Goal: Task Accomplishment & Management: Use online tool/utility

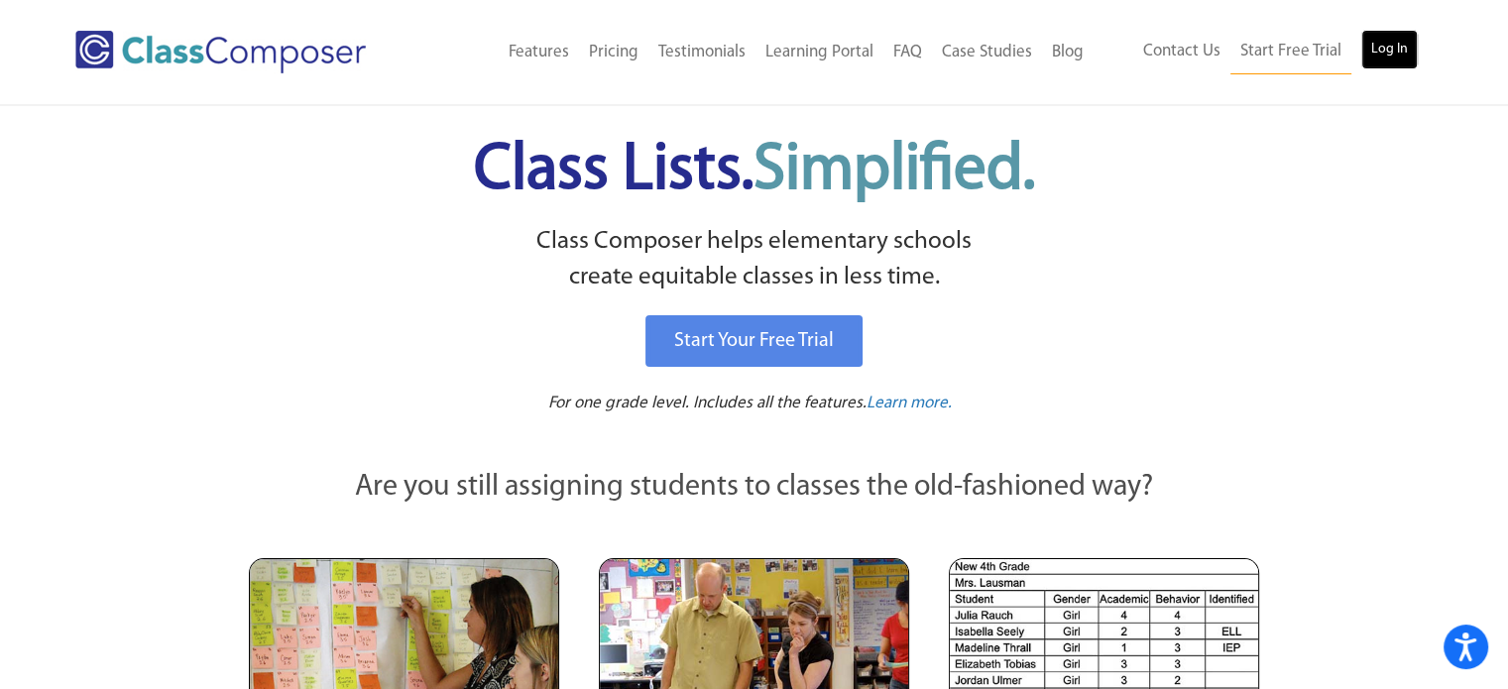
click at [1396, 52] on link "Log In" at bounding box center [1389, 50] width 57 height 40
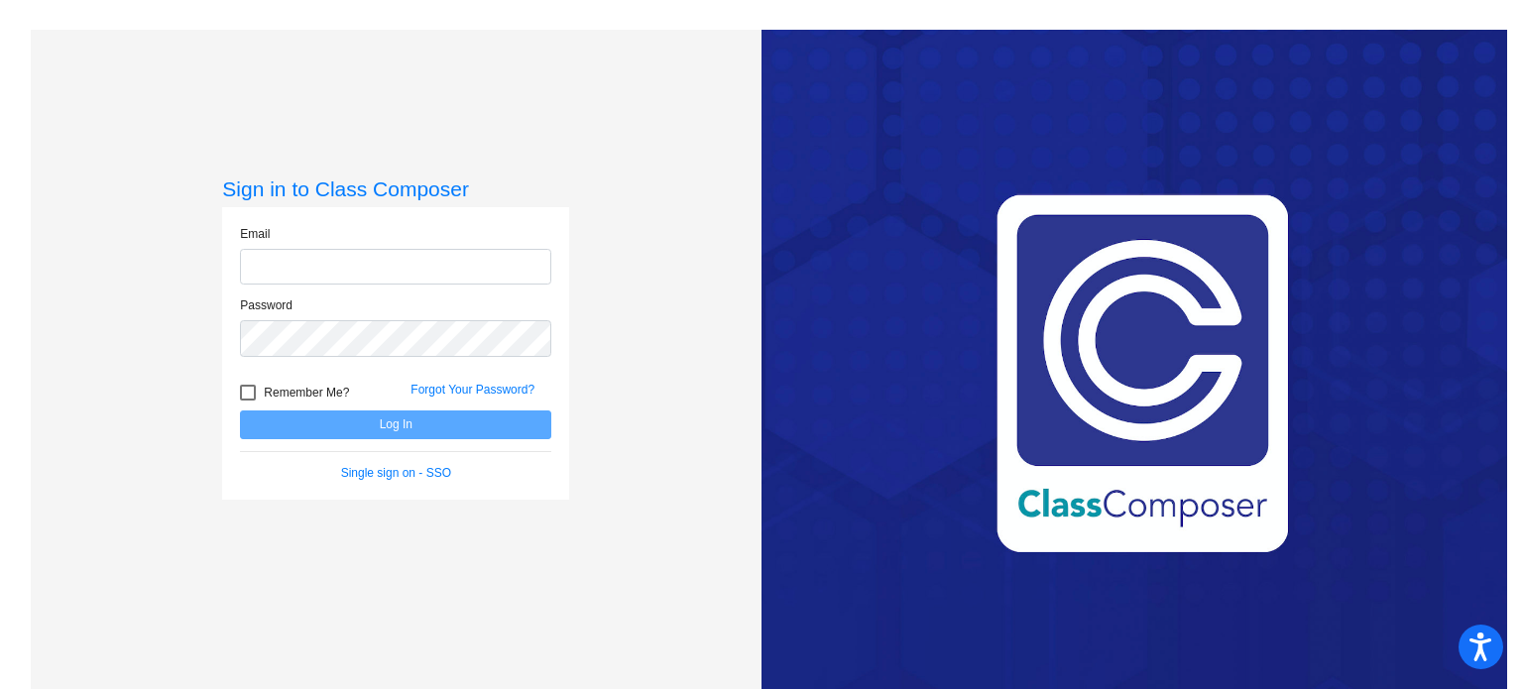
type input "[EMAIL_ADDRESS][DOMAIN_NAME]"
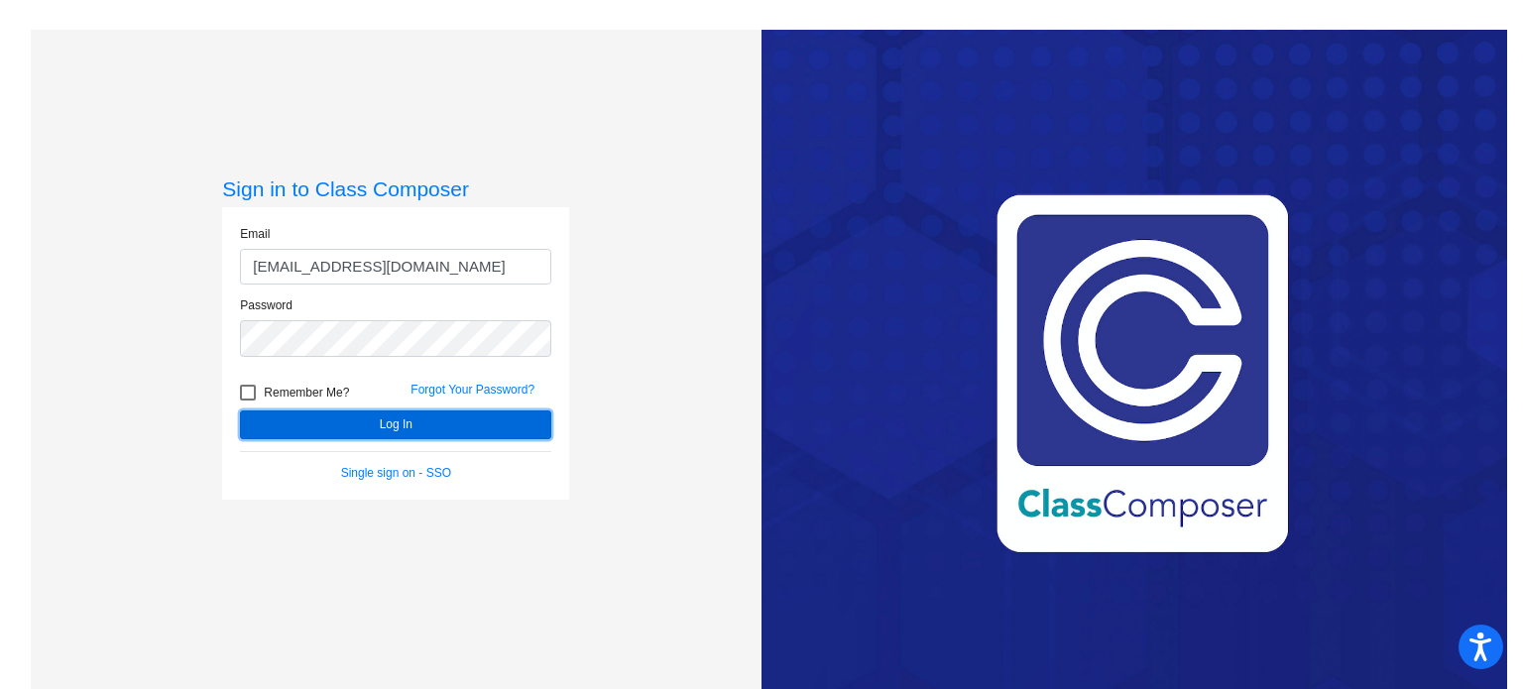
click at [392, 429] on button "Log In" at bounding box center [395, 425] width 311 height 29
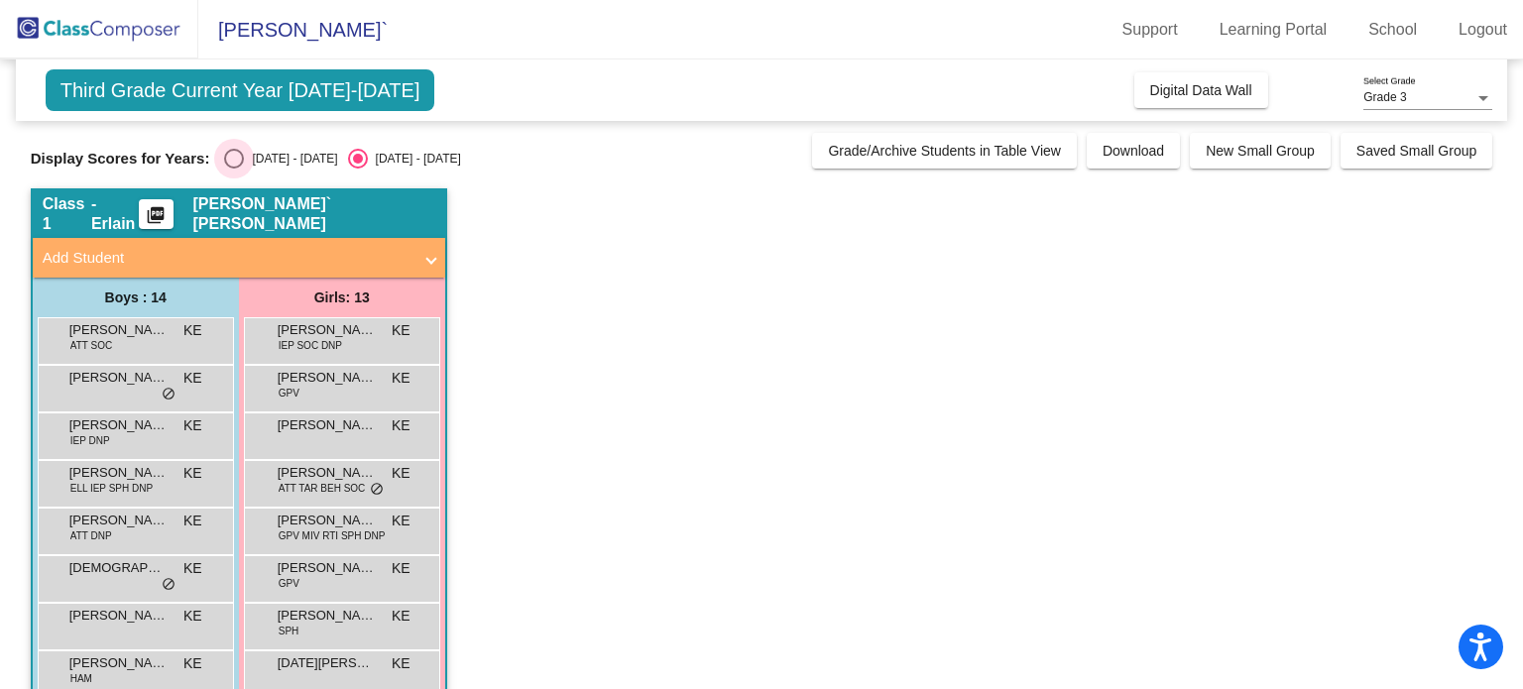
click at [246, 162] on div "2024 - 2025" at bounding box center [290, 159] width 93 height 18
click at [234, 169] on input "2024 - 2025" at bounding box center [233, 169] width 1 height 1
radio input "true"
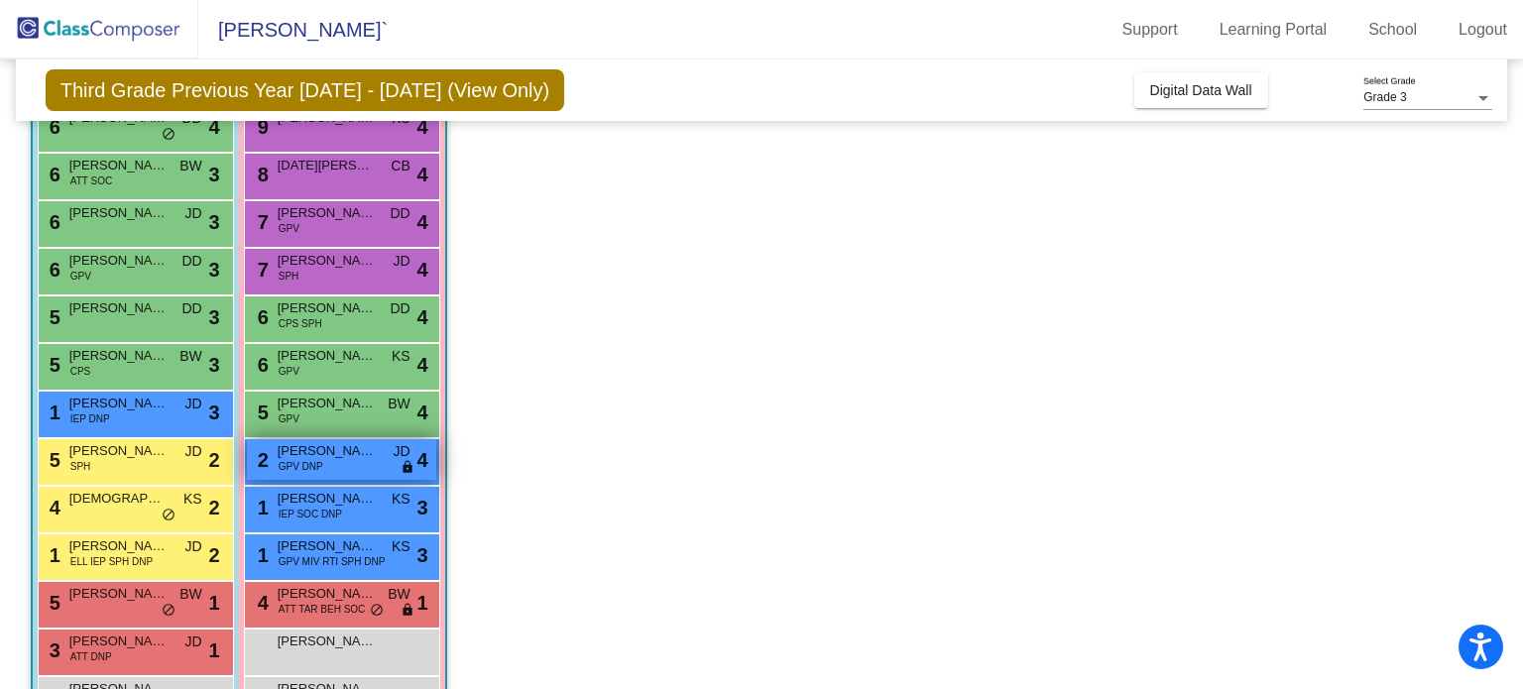
scroll to position [210, 0]
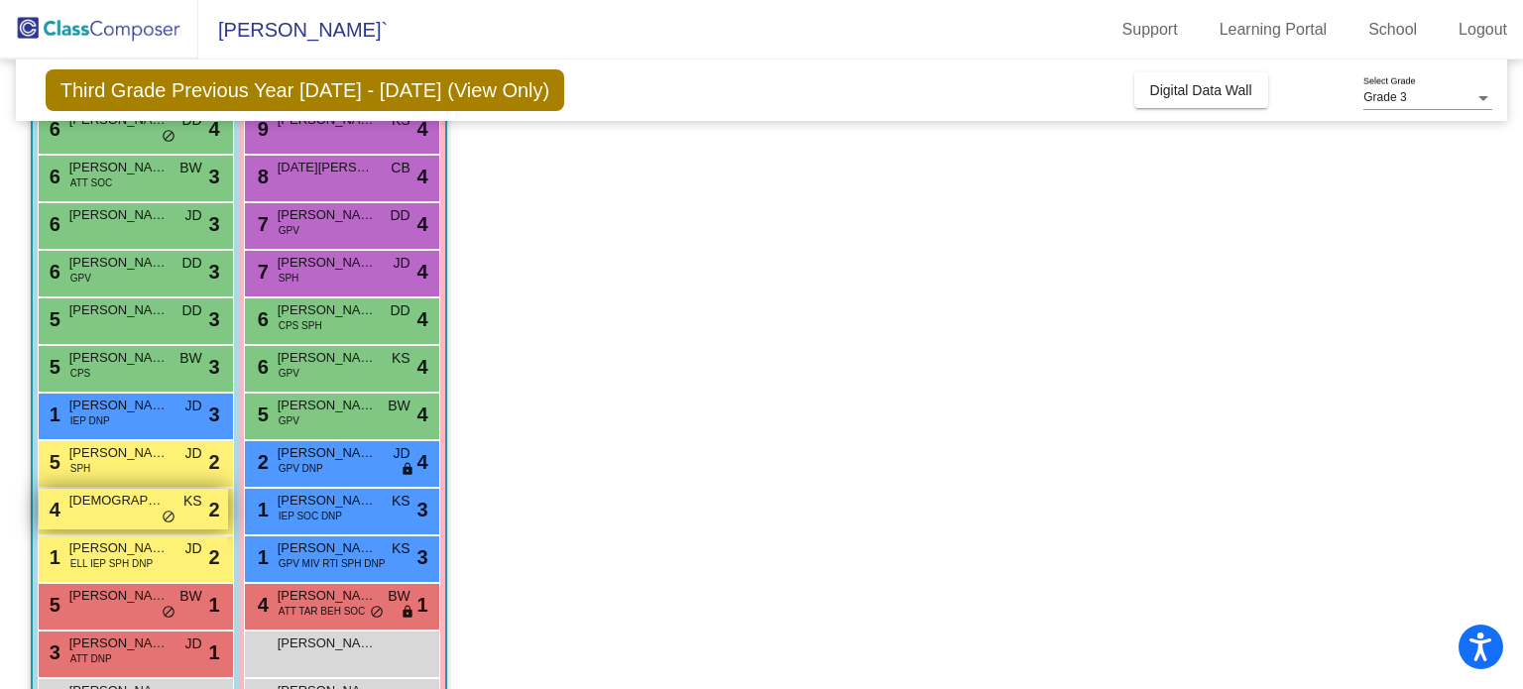
click at [133, 515] on div "4 Christian Lee KS lock do_not_disturb_alt 2" at bounding box center [133, 509] width 189 height 41
